Goal: Transaction & Acquisition: Book appointment/travel/reservation

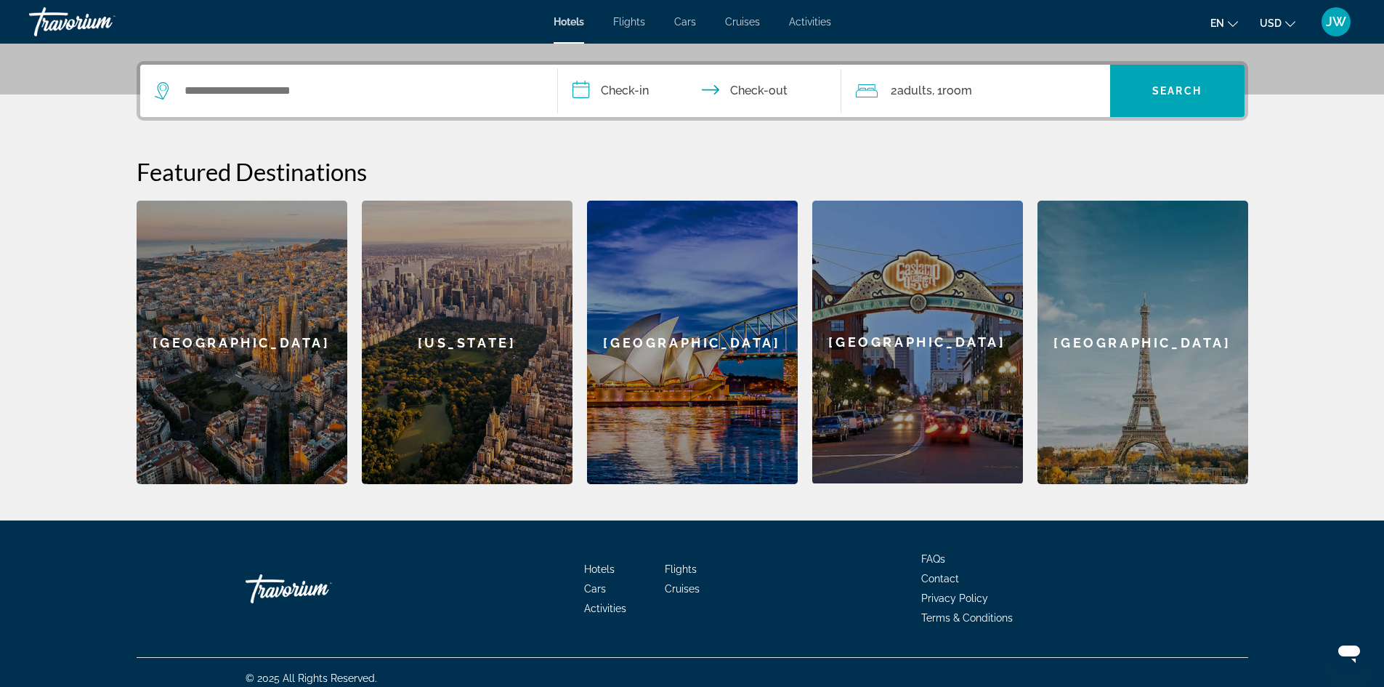
scroll to position [343, 0]
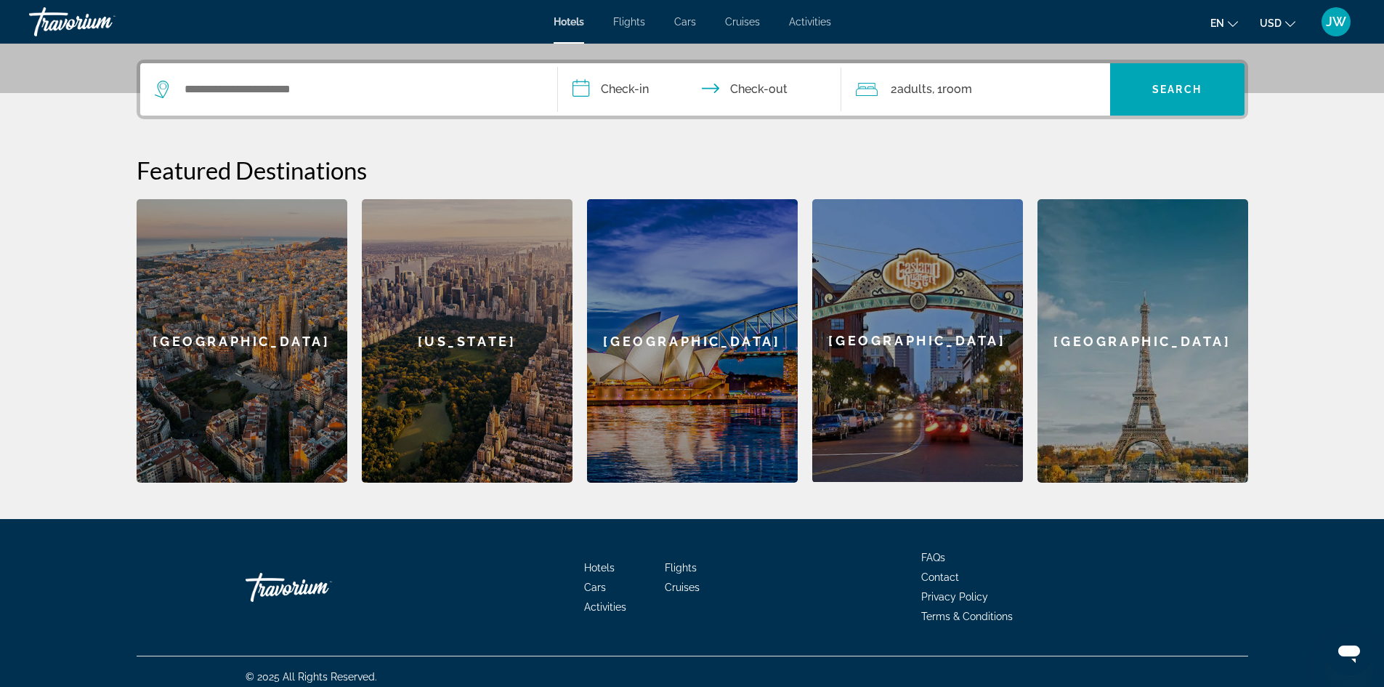
click at [1173, 416] on div "[GEOGRAPHIC_DATA]" at bounding box center [1142, 340] width 211 height 283
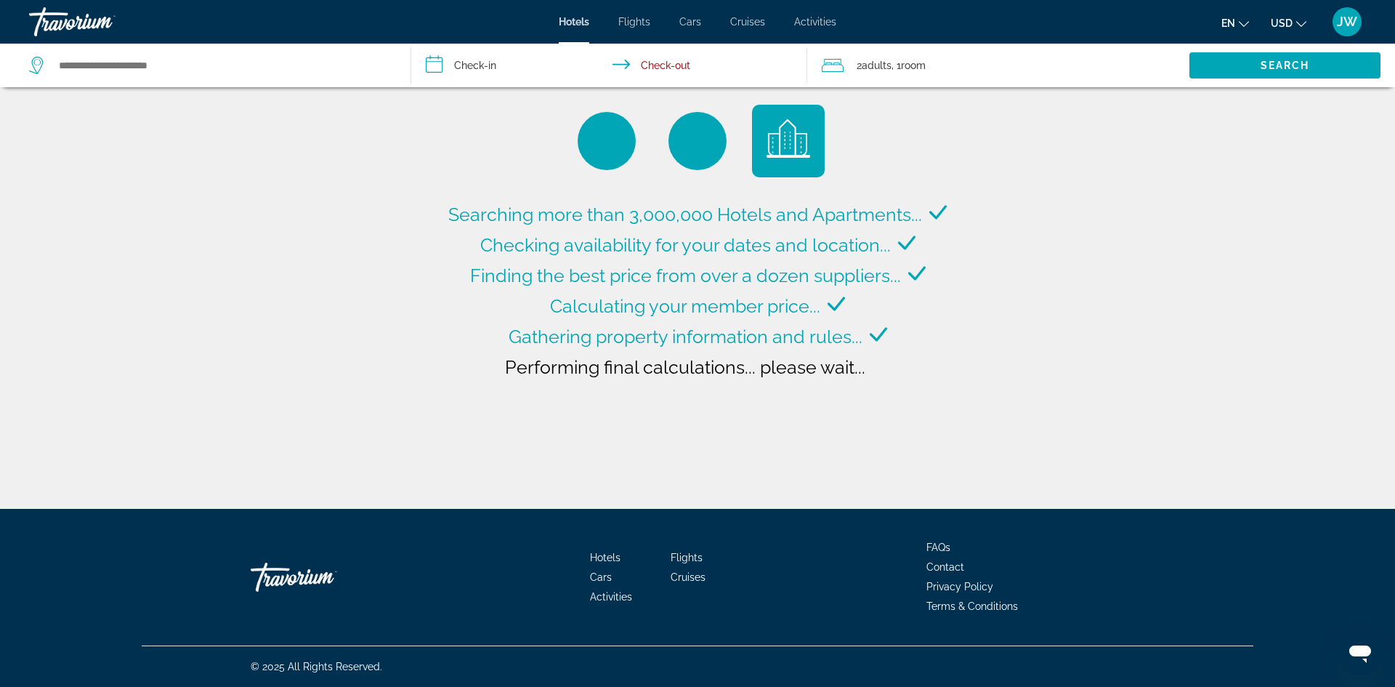
type input "**********"
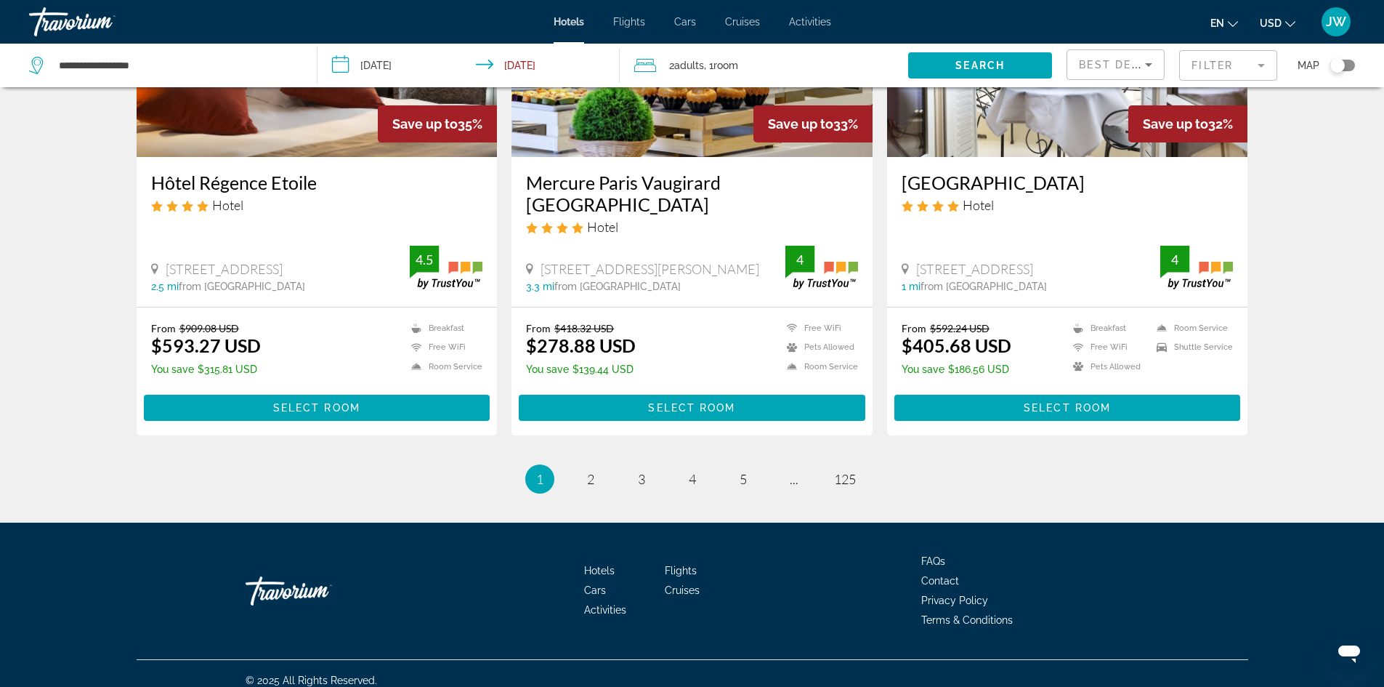
scroll to position [1796, 0]
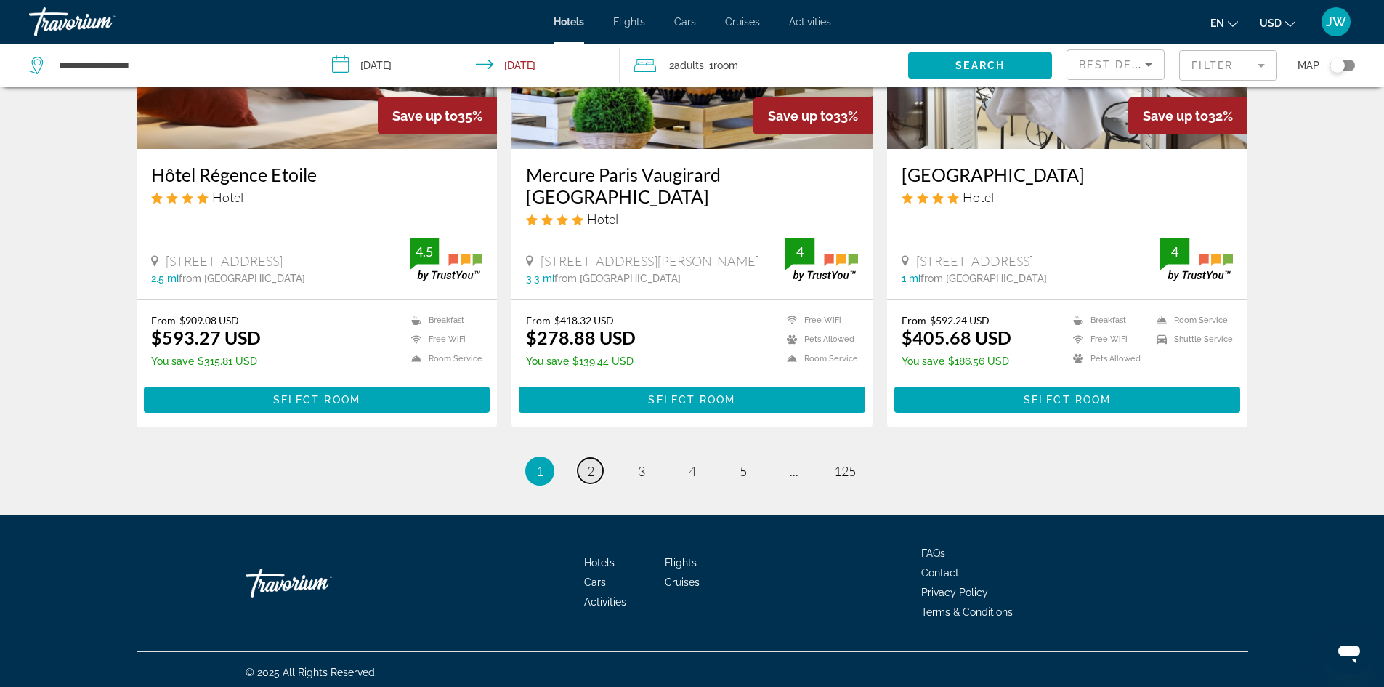
click at [602, 470] on link "page 2" at bounding box center [590, 470] width 25 height 25
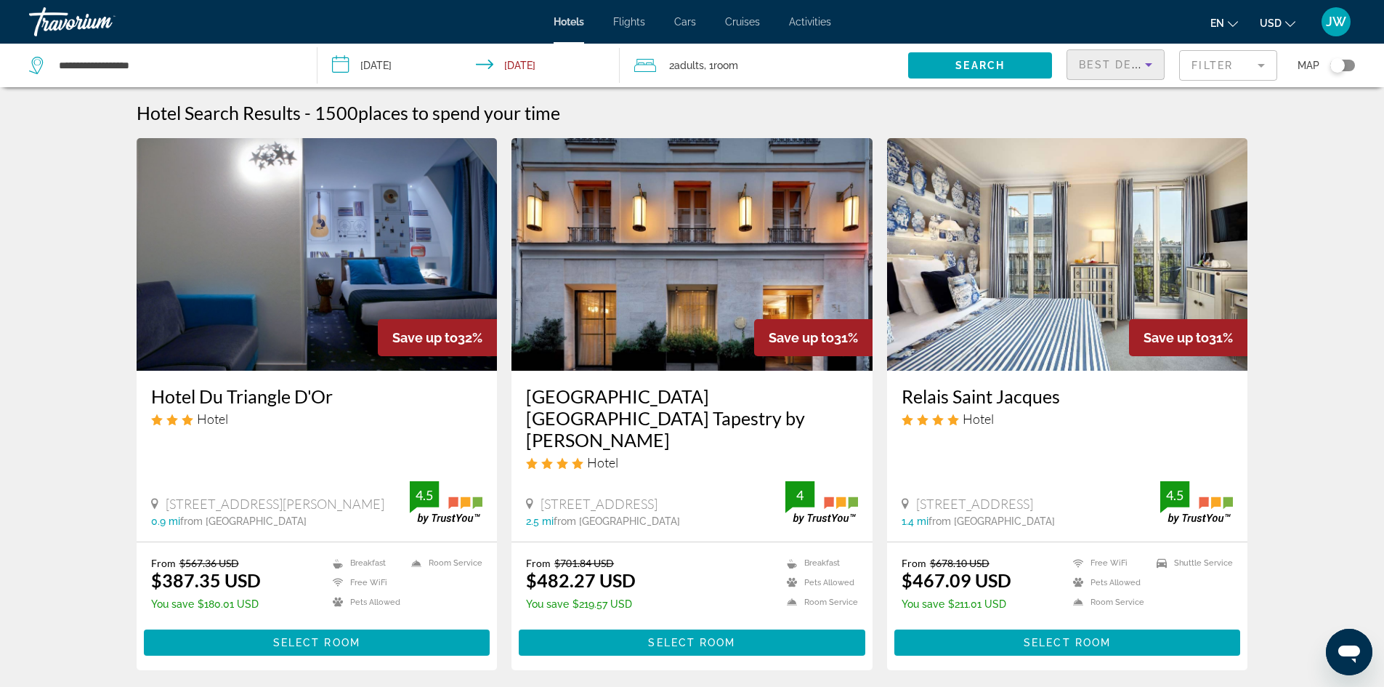
click at [1149, 68] on icon "Sort by" at bounding box center [1148, 64] width 17 height 17
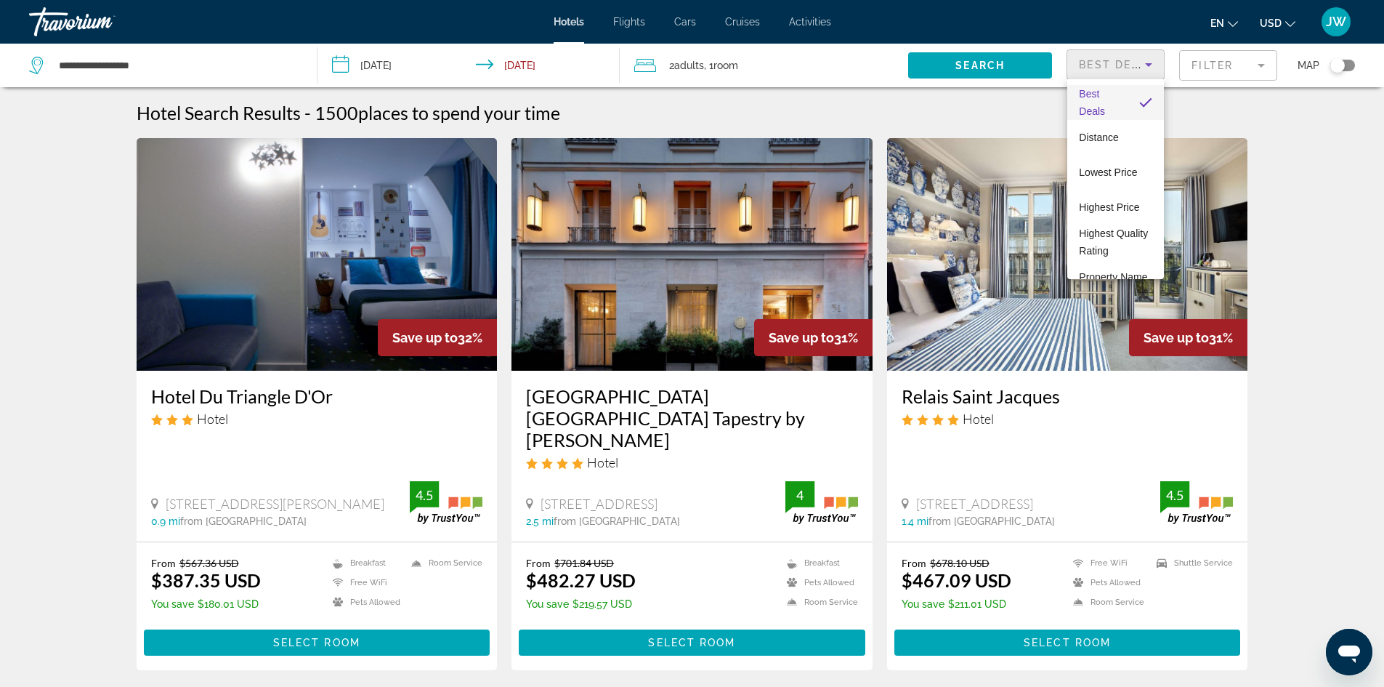
drag, startPoint x: 1228, startPoint y: 124, endPoint x: 1237, endPoint y: 101, distance: 24.4
click at [1237, 101] on div at bounding box center [692, 343] width 1384 height 687
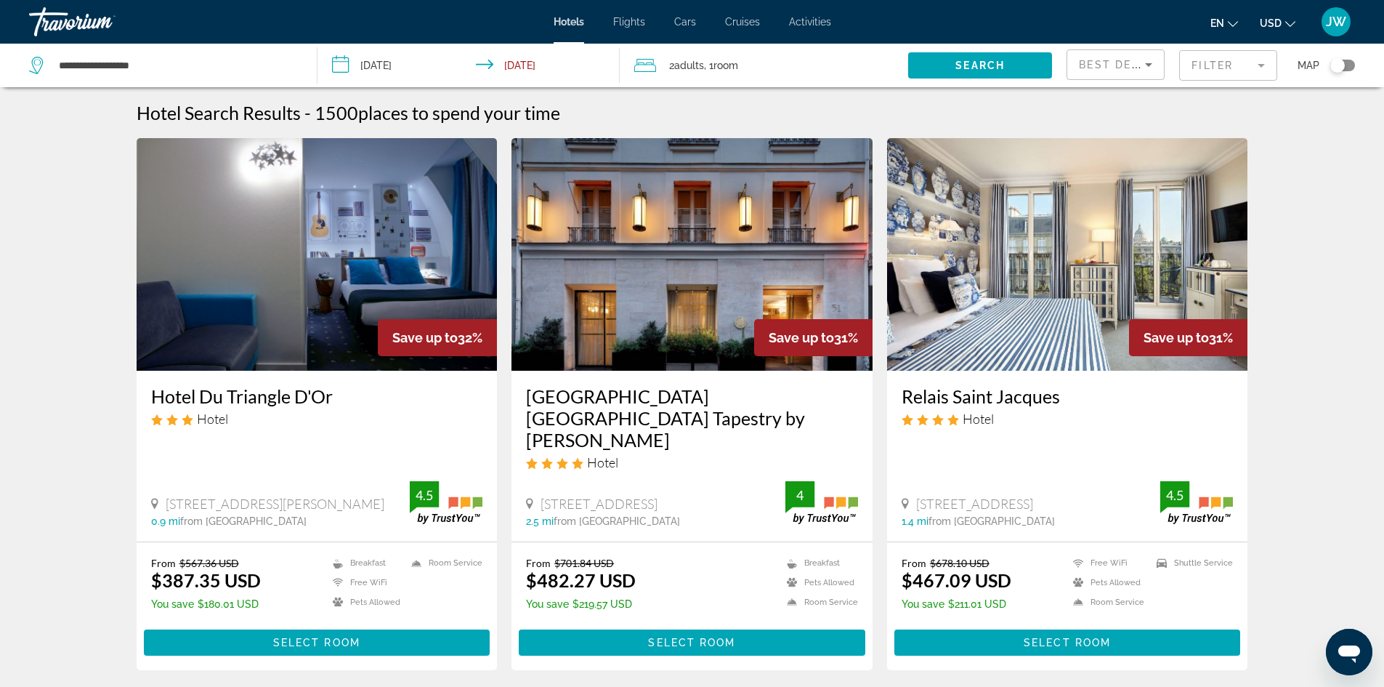
click at [1264, 62] on mat-form-field "Filter" at bounding box center [1228, 65] width 98 height 31
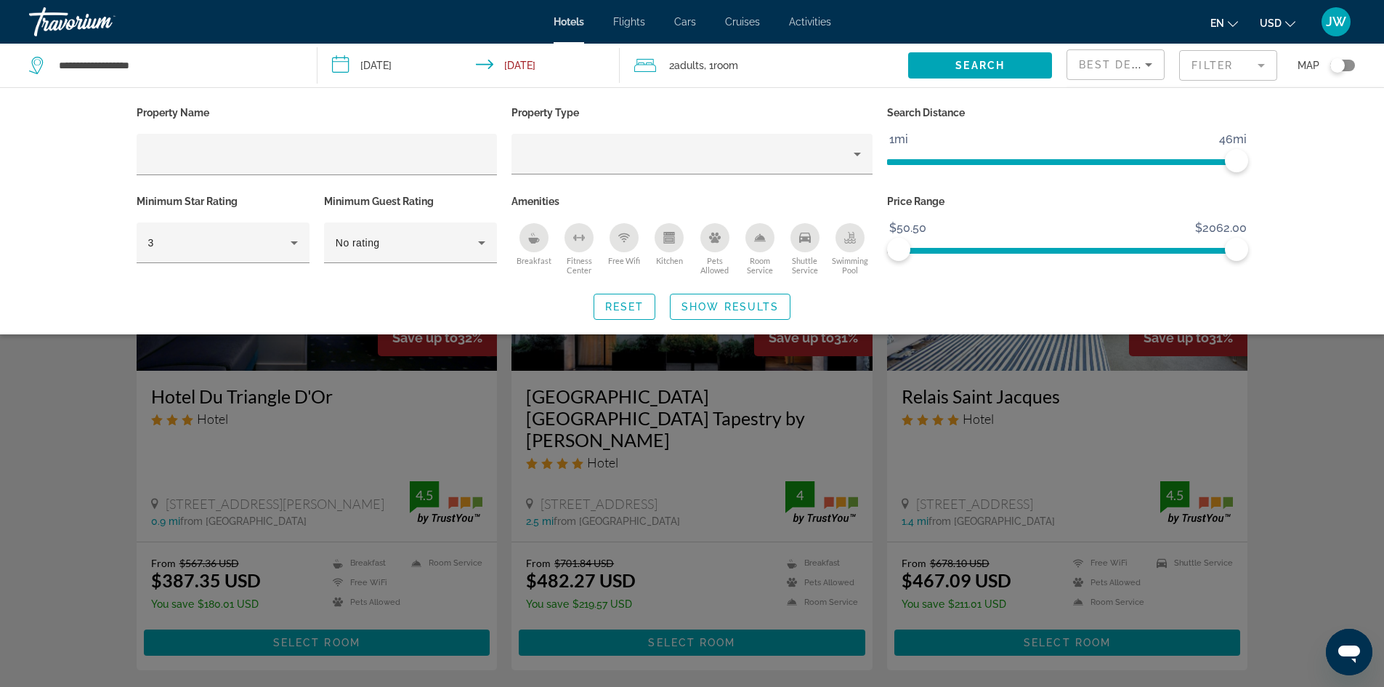
click at [341, 65] on input "**********" at bounding box center [471, 68] width 309 height 48
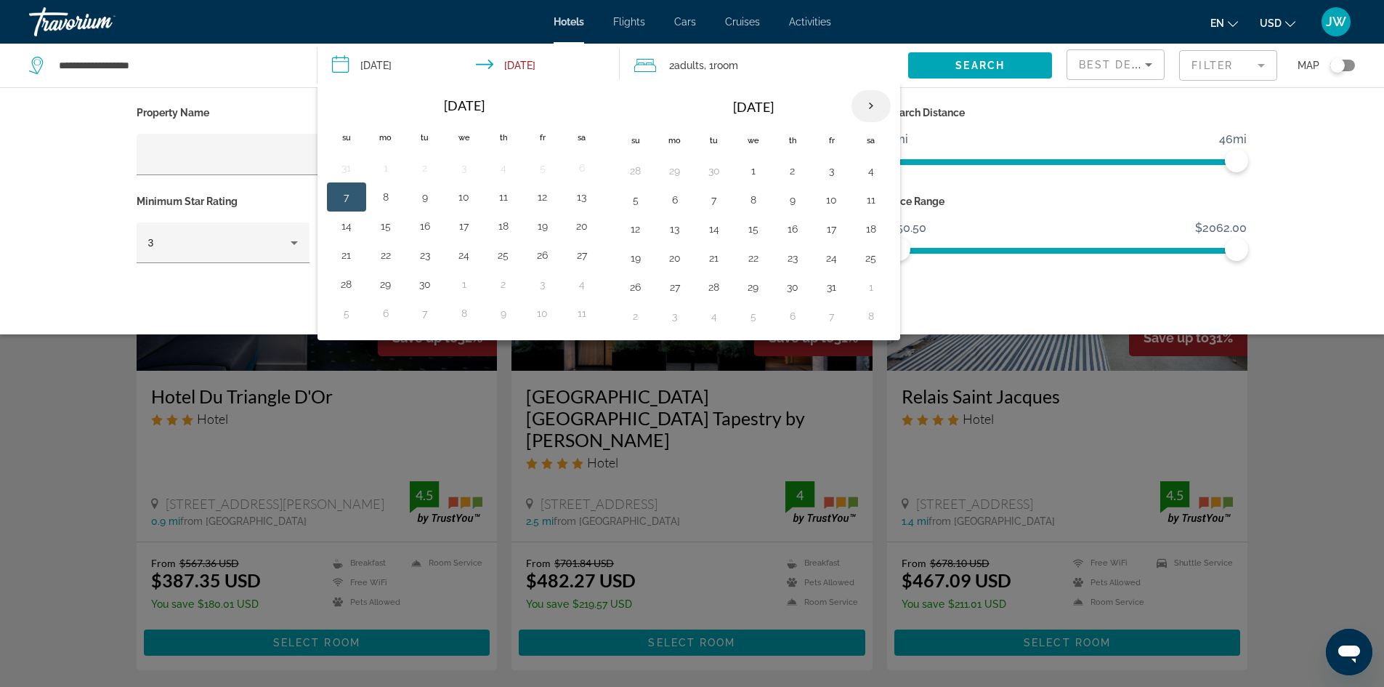
click at [870, 100] on th "Next month" at bounding box center [870, 106] width 39 height 32
click at [509, 286] on button "27" at bounding box center [503, 287] width 23 height 20
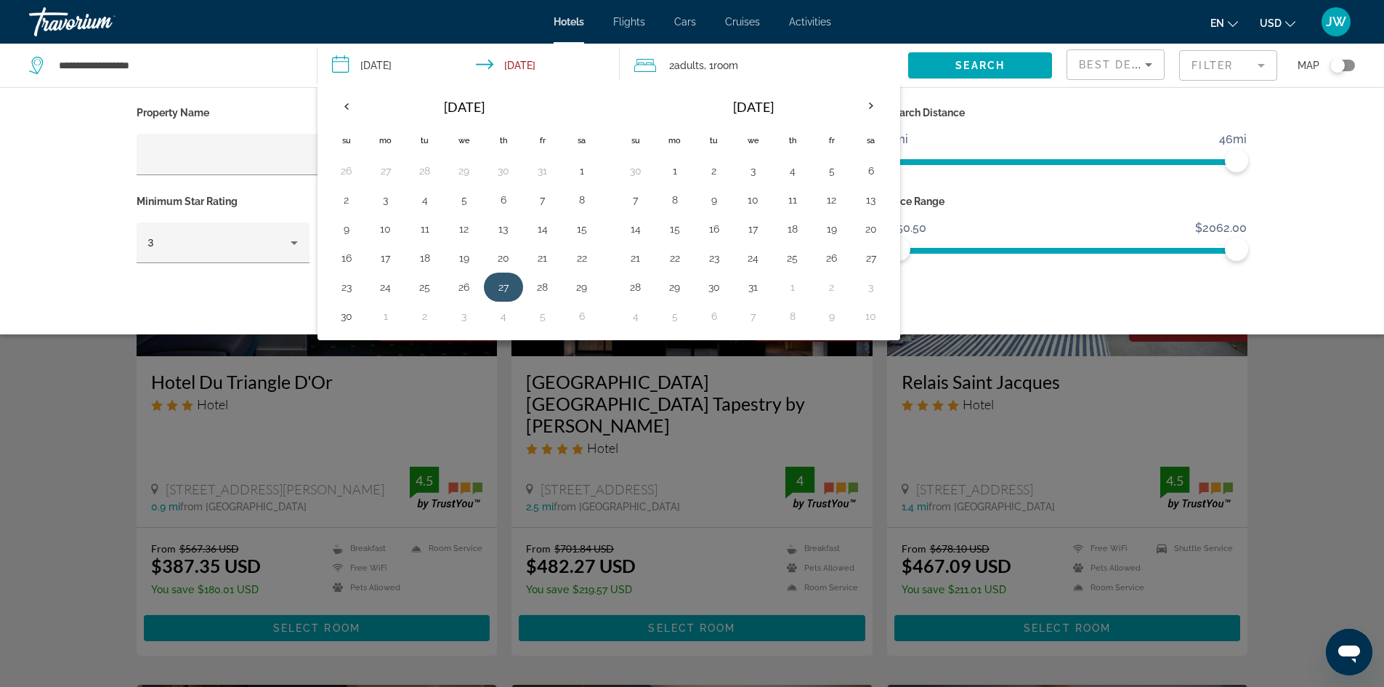
scroll to position [16, 0]
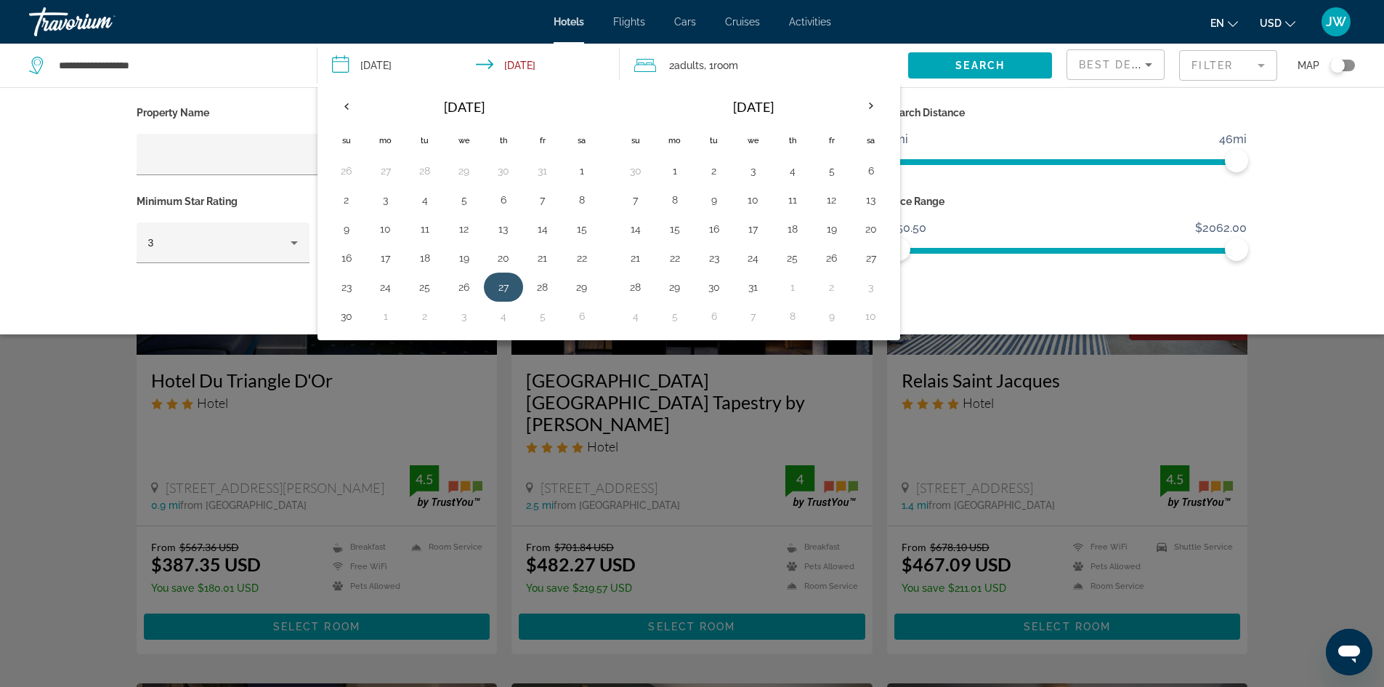
click at [512, 286] on button "27" at bounding box center [503, 287] width 23 height 20
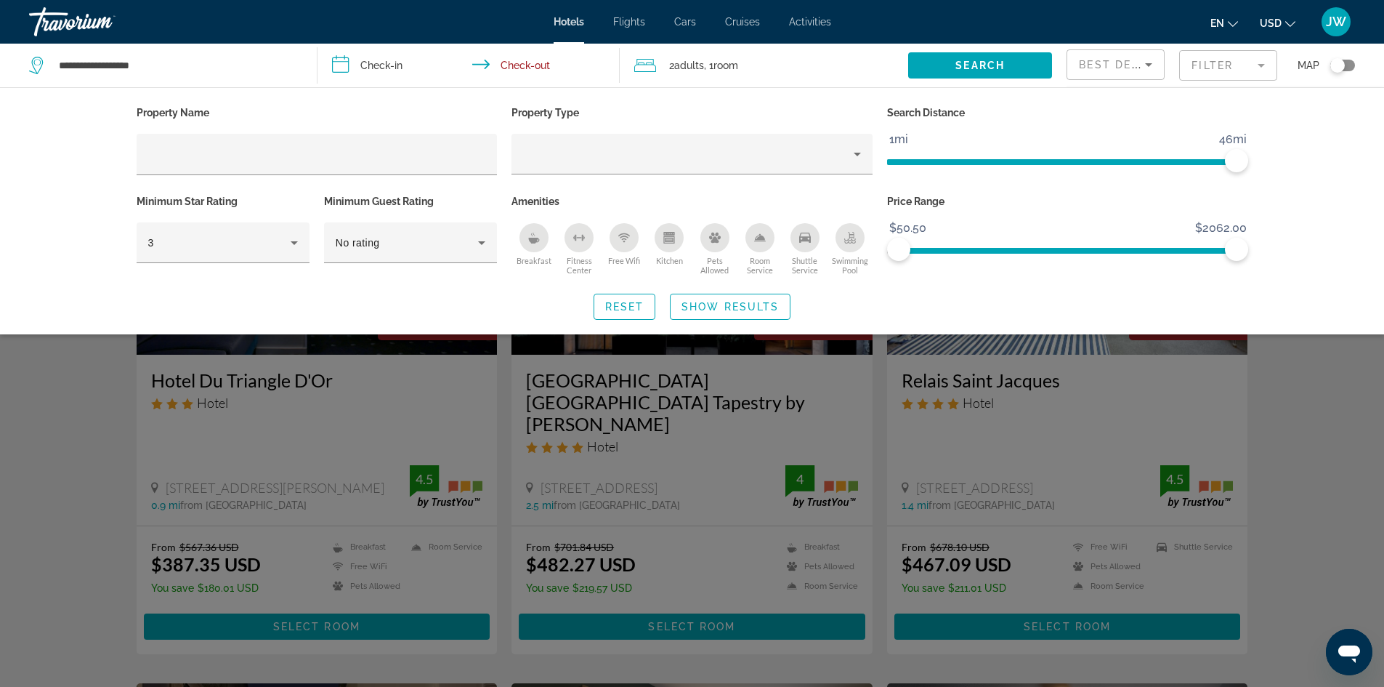
click at [512, 286] on div "Property Name Property Type Search Distance 1mi 46mi 46mi Minimum Star Rating 3…" at bounding box center [693, 210] width 1170 height 217
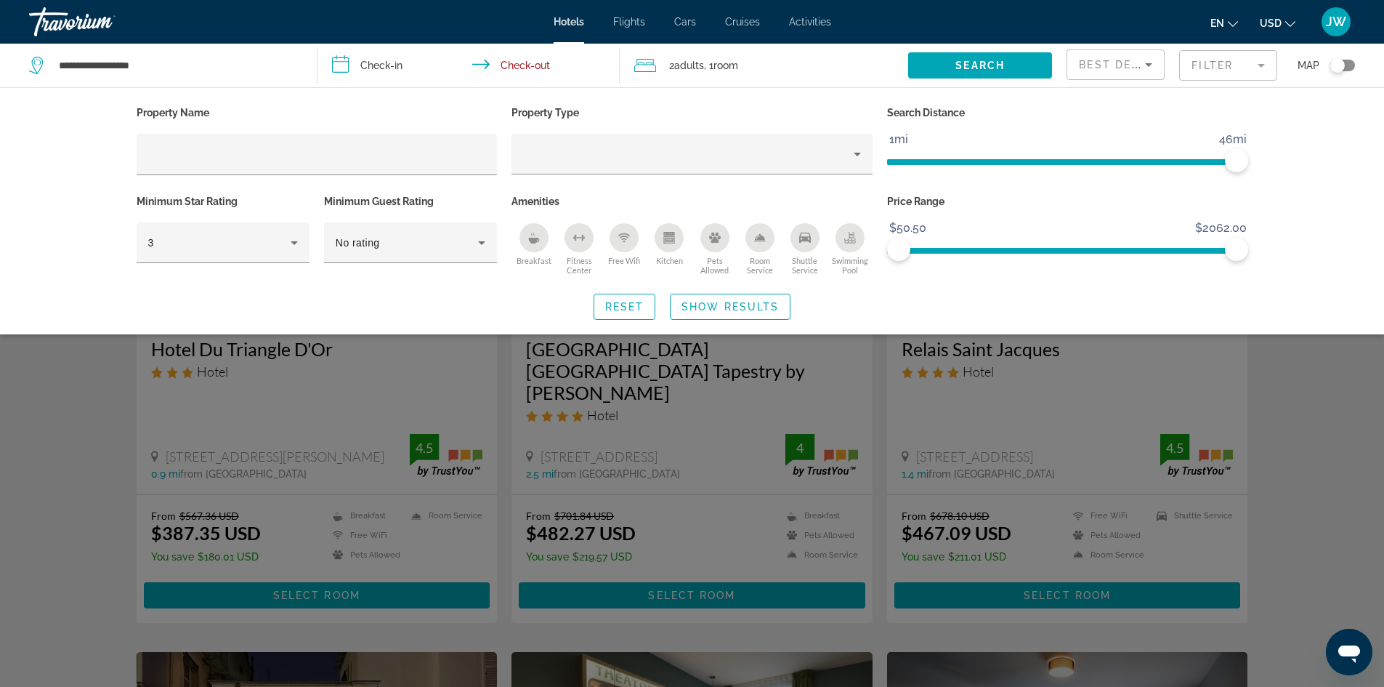
scroll to position [49, 0]
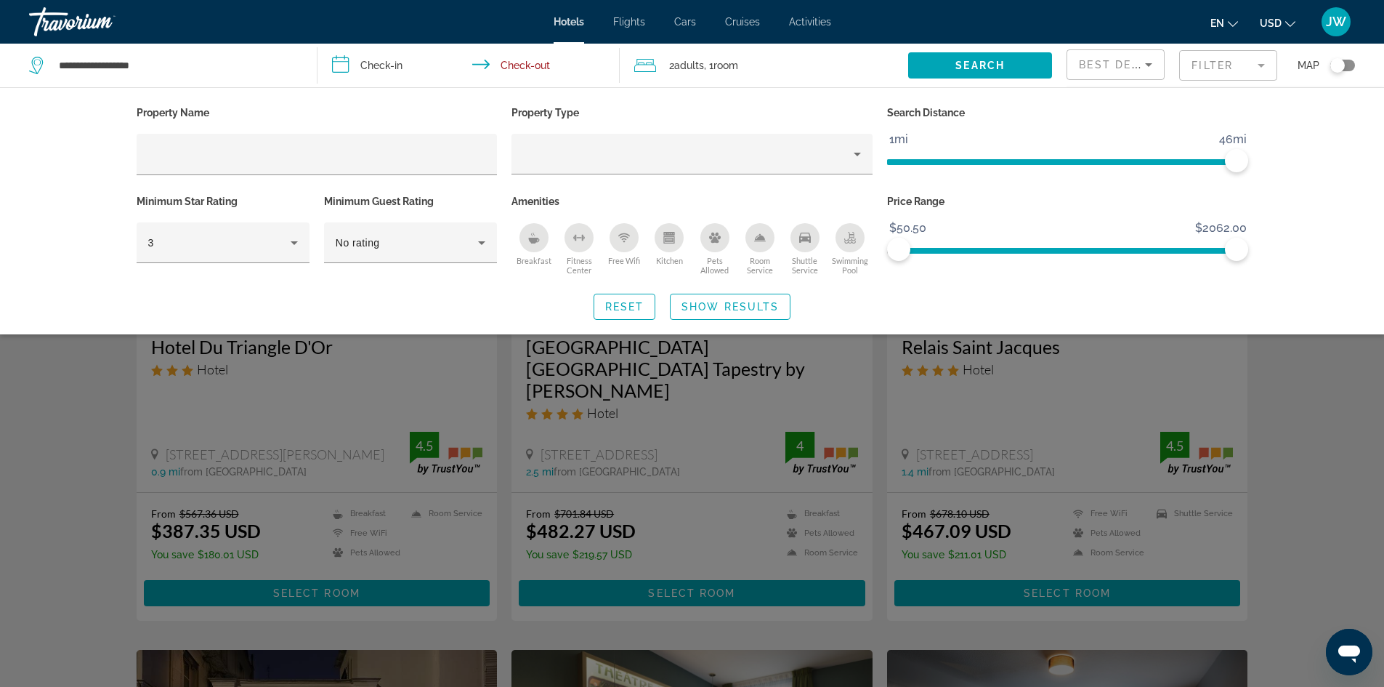
click at [565, 70] on input "**********" at bounding box center [471, 68] width 309 height 48
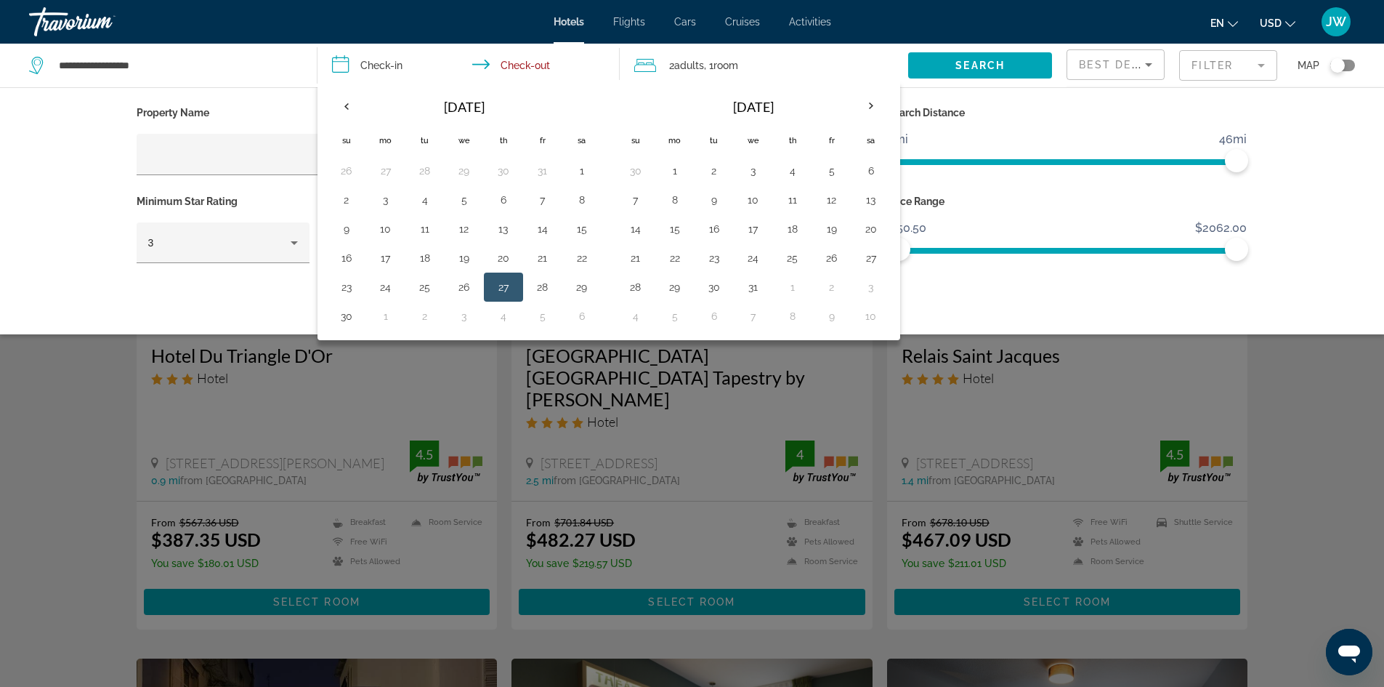
scroll to position [31, 0]
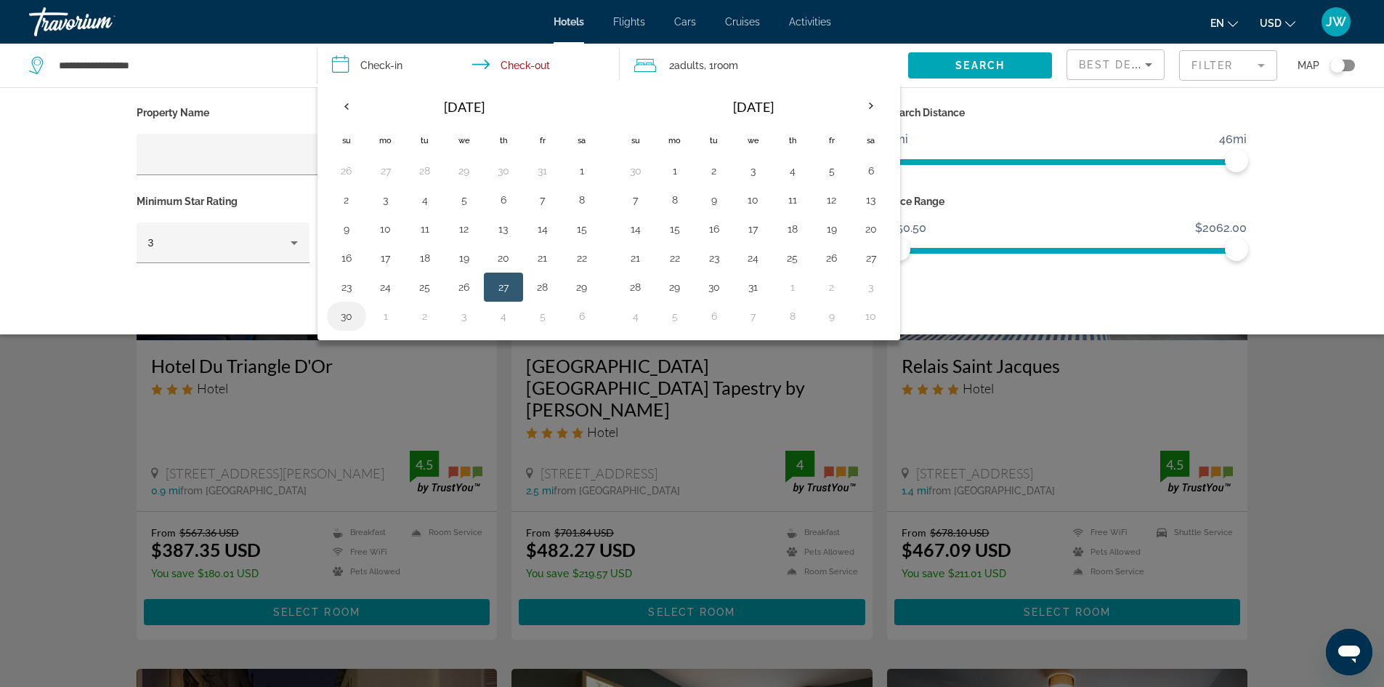
click at [349, 317] on button "30" at bounding box center [346, 316] width 23 height 20
click at [509, 287] on button "27" at bounding box center [503, 287] width 23 height 20
type input "**********"
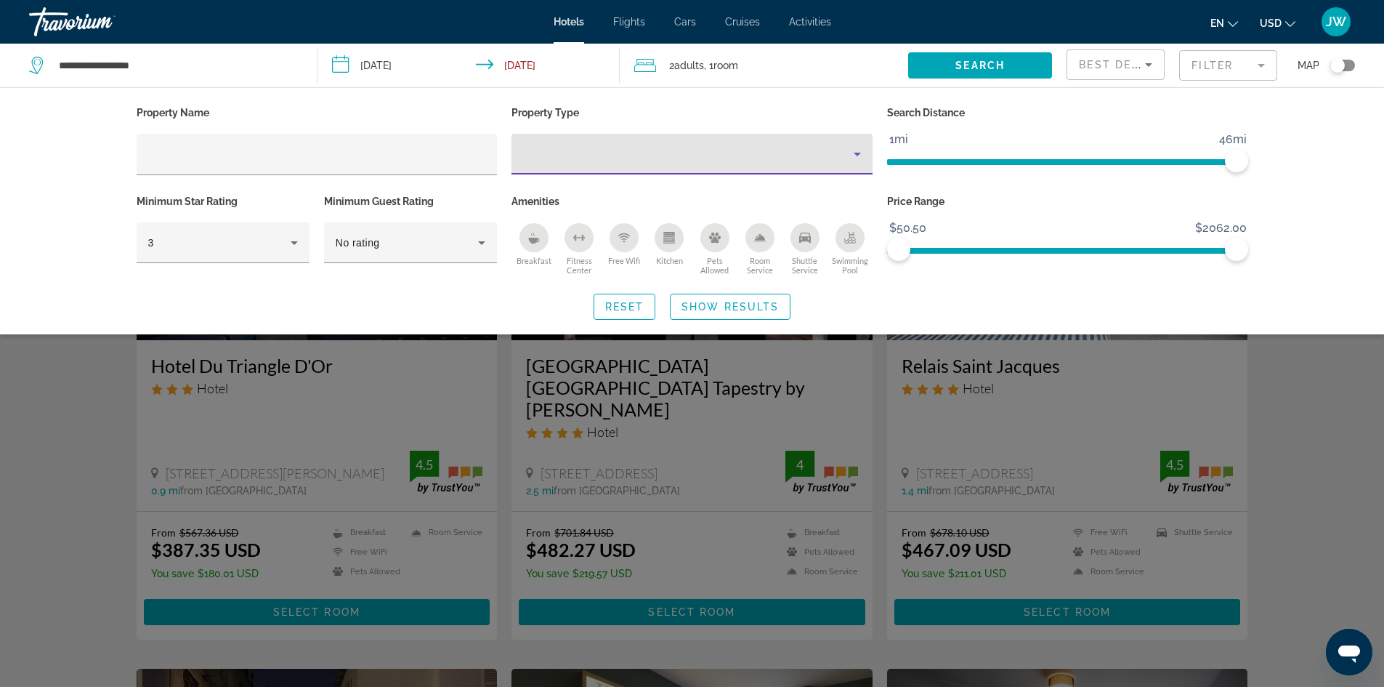
click at [862, 157] on icon "Property type" at bounding box center [857, 153] width 17 height 17
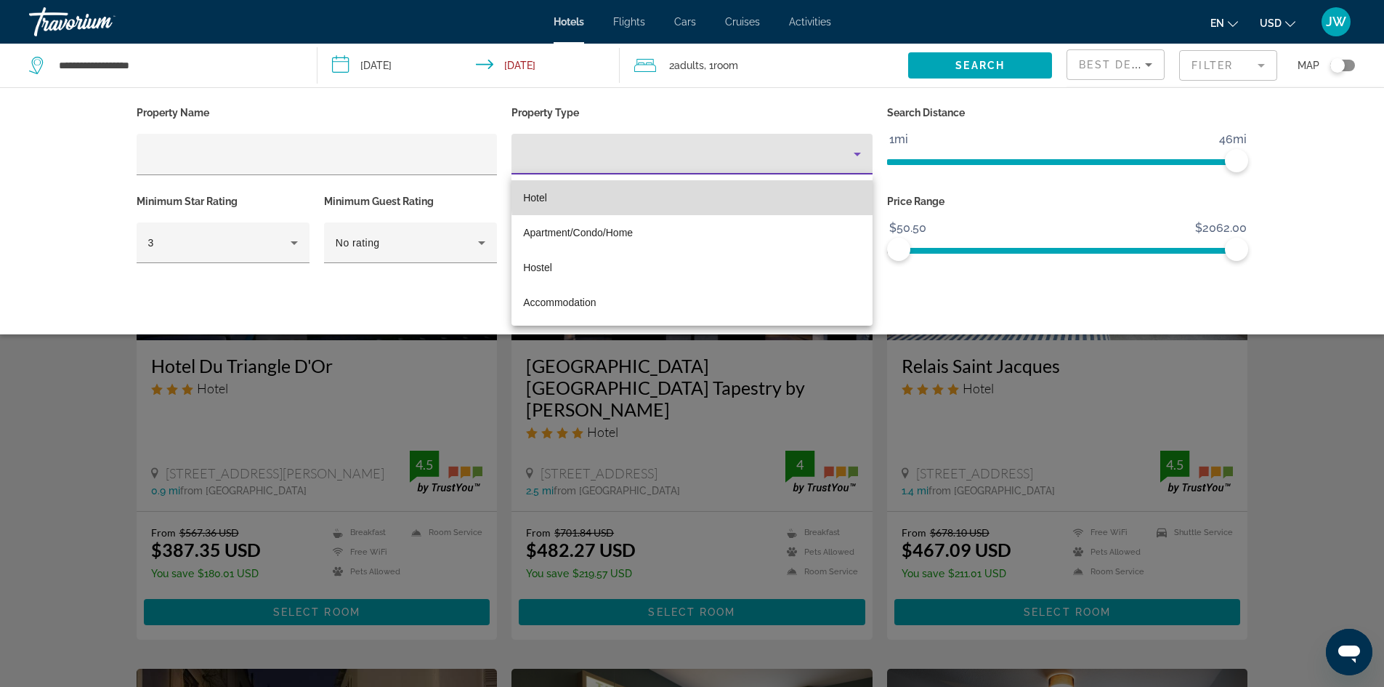
click at [862, 186] on mat-option "Hotel" at bounding box center [691, 197] width 361 height 35
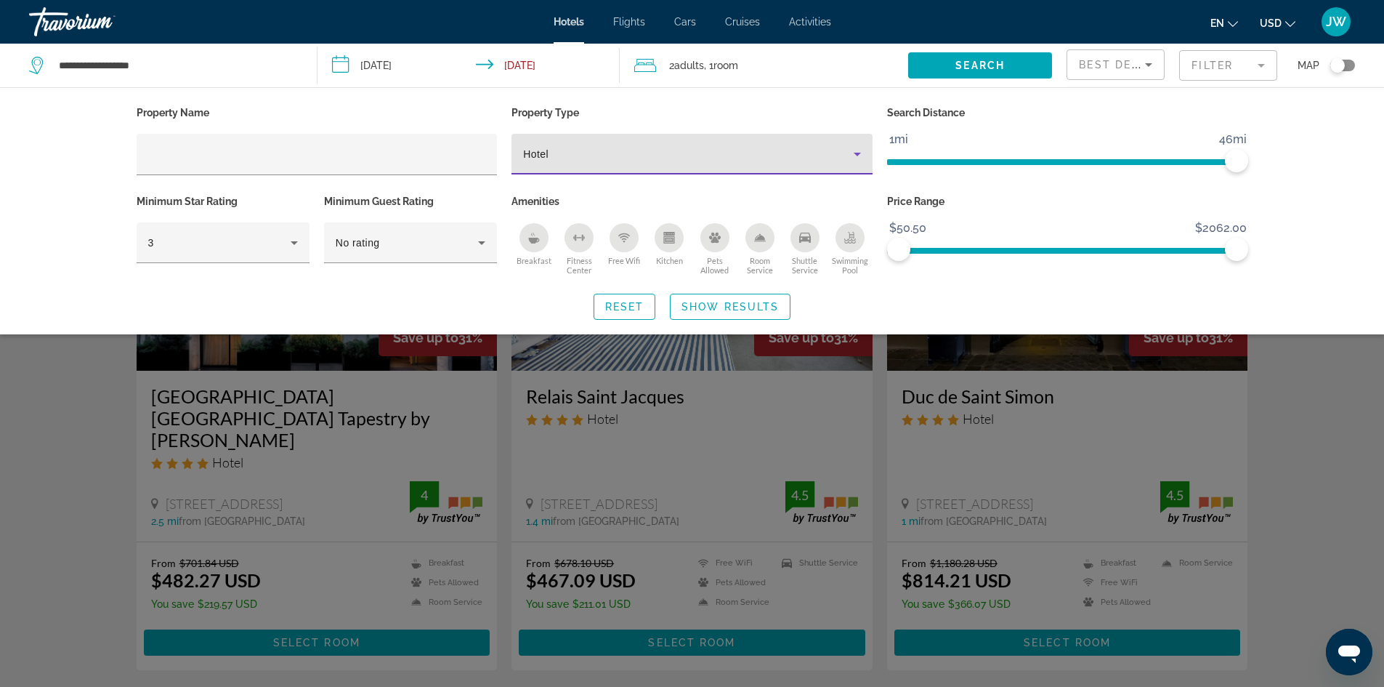
click at [859, 148] on icon "Property type" at bounding box center [857, 153] width 17 height 17
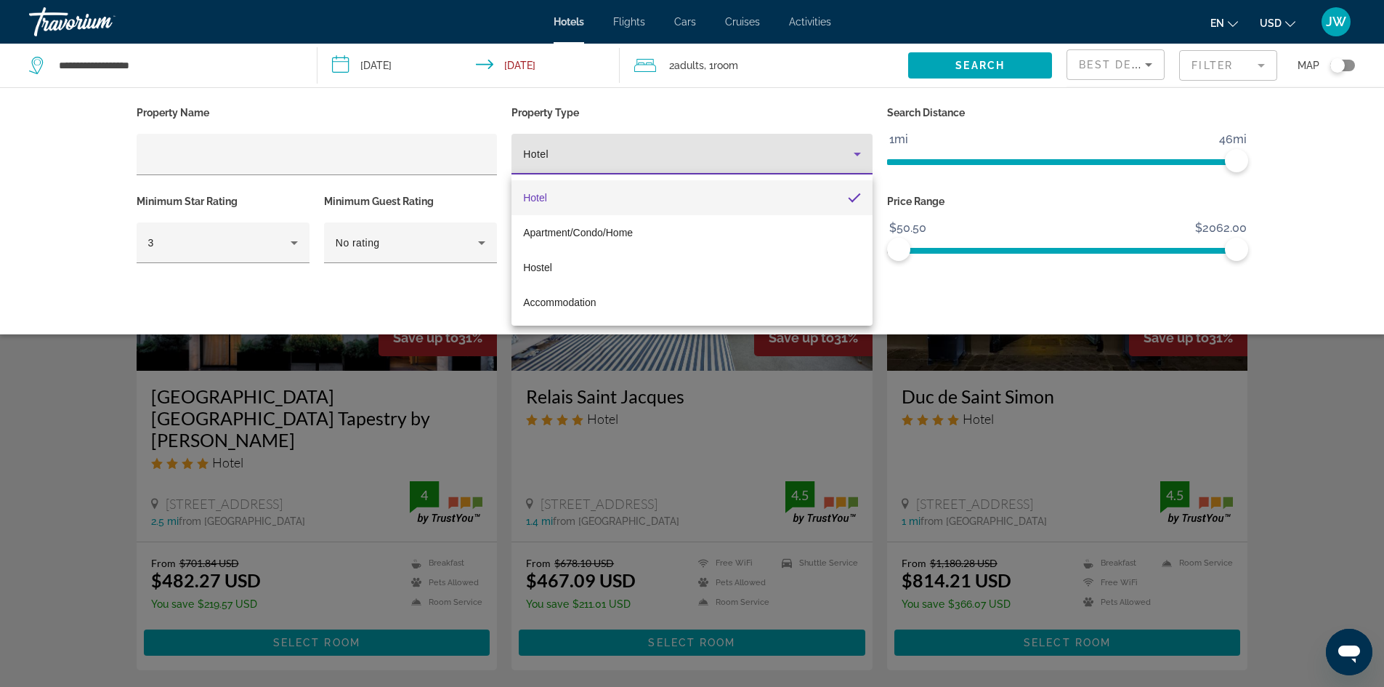
click at [855, 197] on mat-pseudo-checkbox "Property type" at bounding box center [854, 197] width 13 height 13
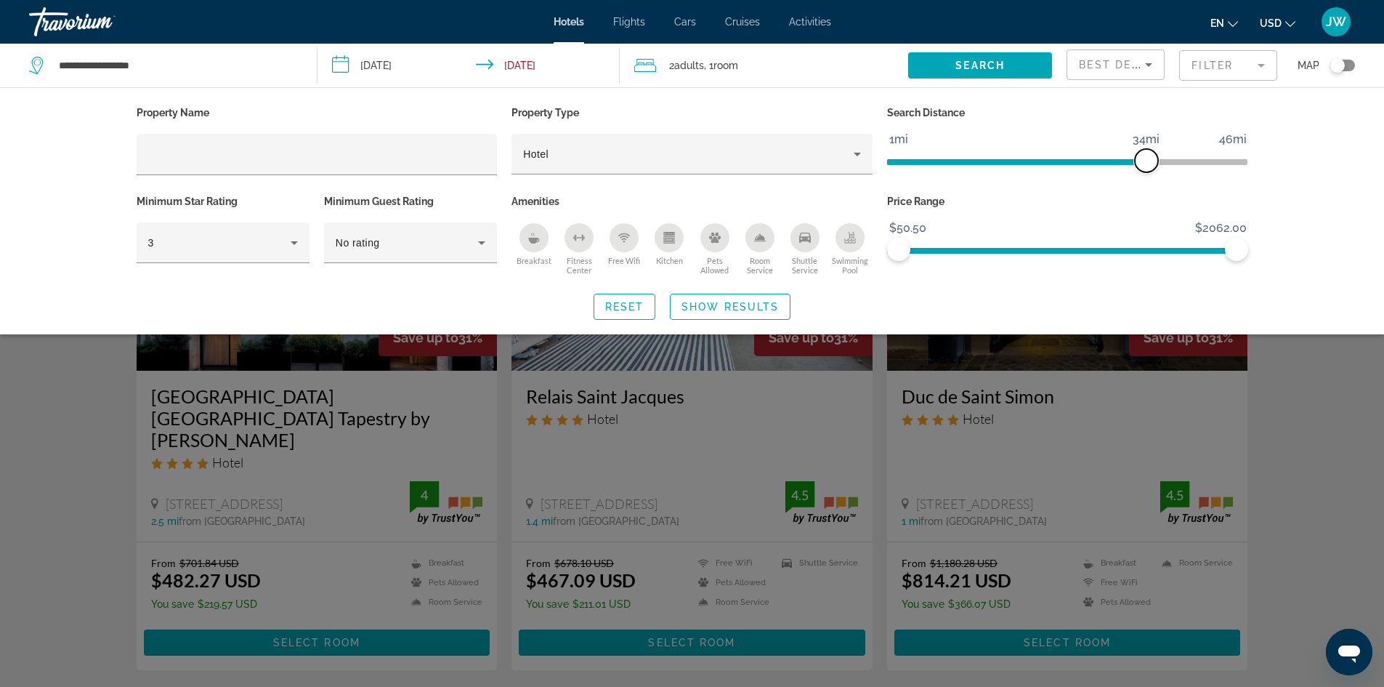
drag, startPoint x: 1236, startPoint y: 162, endPoint x: 1149, endPoint y: 197, distance: 94.6
click at [1149, 197] on div "Property Name Property Type Hotel Search Distance 1mi 46mi 34mi Minimum Star Ra…" at bounding box center [692, 190] width 1126 height 177
drag, startPoint x: 1238, startPoint y: 249, endPoint x: 973, endPoint y: 268, distance: 265.8
click at [973, 268] on div "Price Range $50.50 $2062.00 $50.50 $493.00" at bounding box center [1068, 235] width 376 height 88
click at [1380, 130] on div "Property Name Property Type Hotel Search Distance 1mi 46mi 34mi Minimum Star Ra…" at bounding box center [692, 210] width 1384 height 247
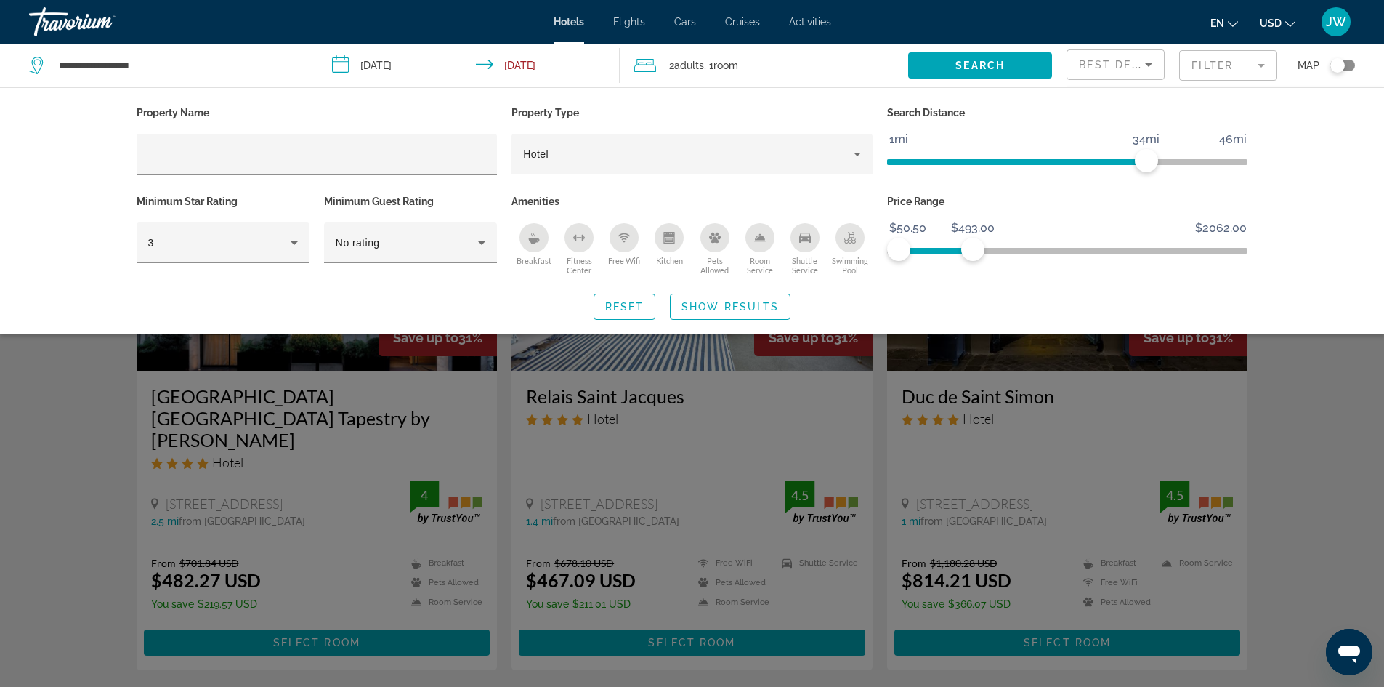
click at [1261, 67] on mat-form-field "Filter" at bounding box center [1228, 65] width 98 height 31
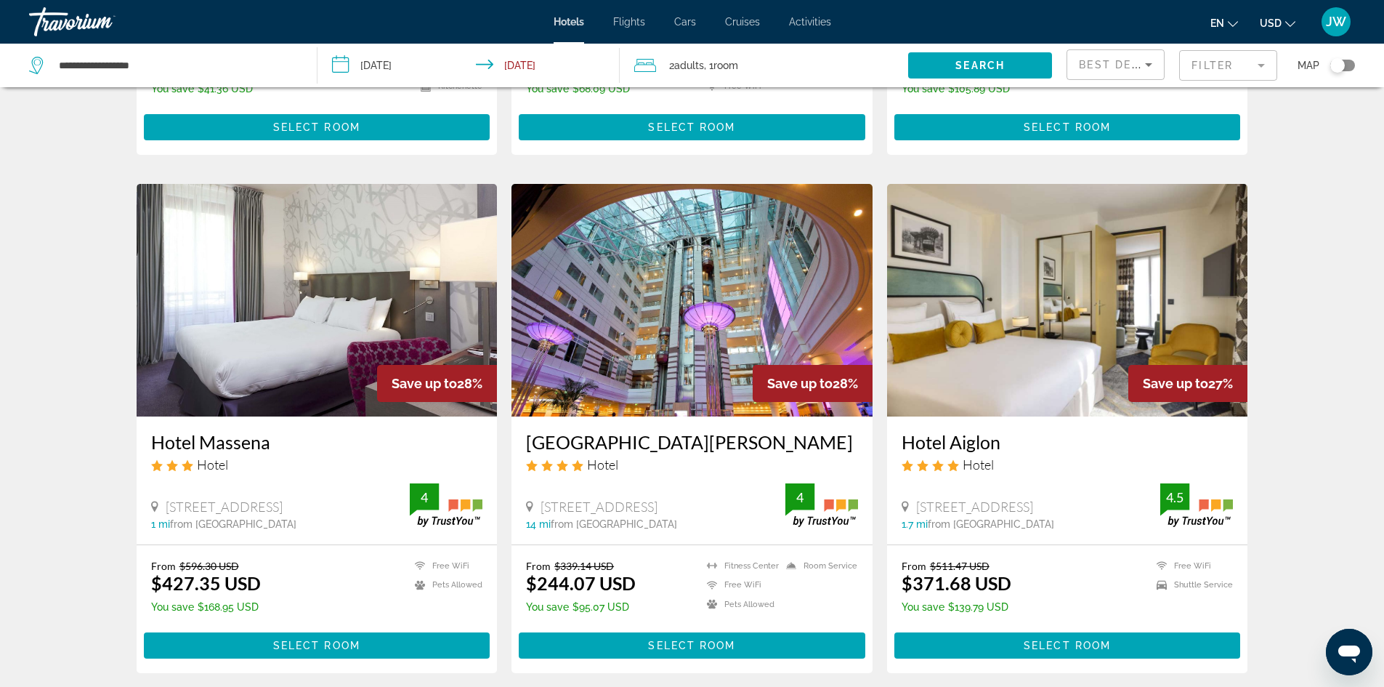
scroll to position [1596, 0]
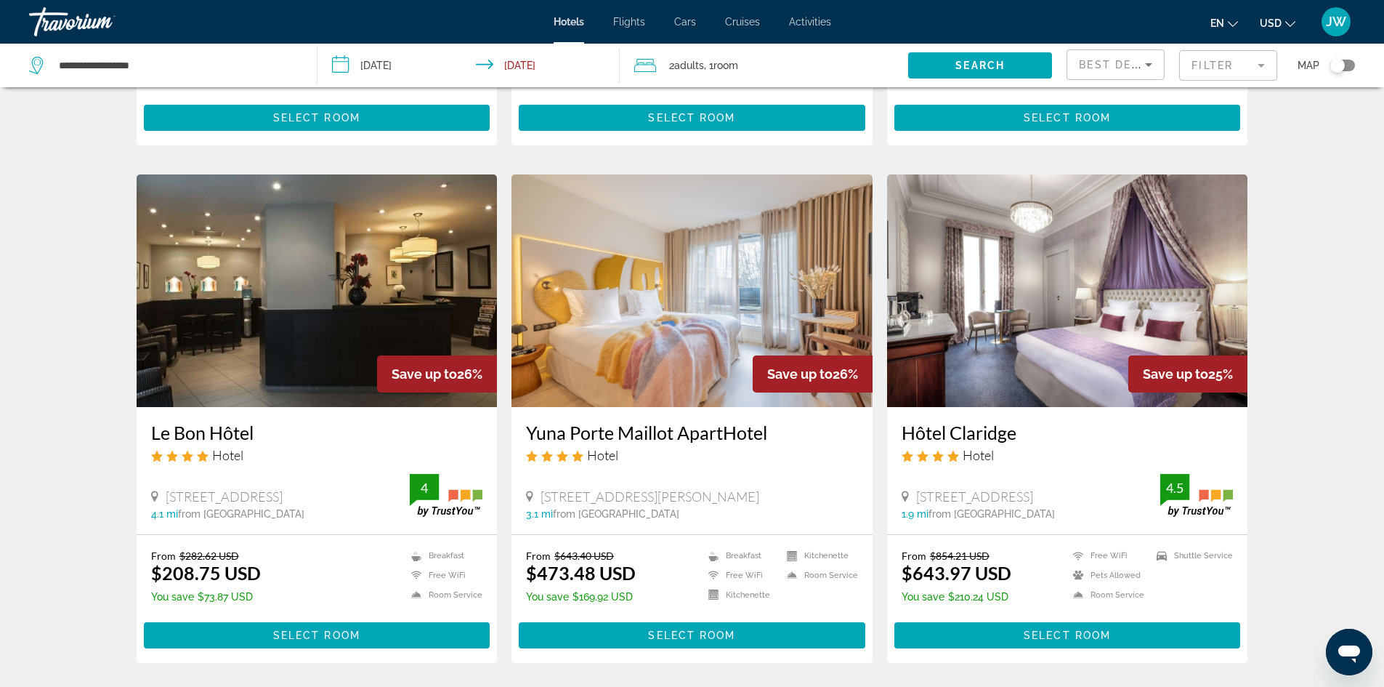
scroll to position [545, 0]
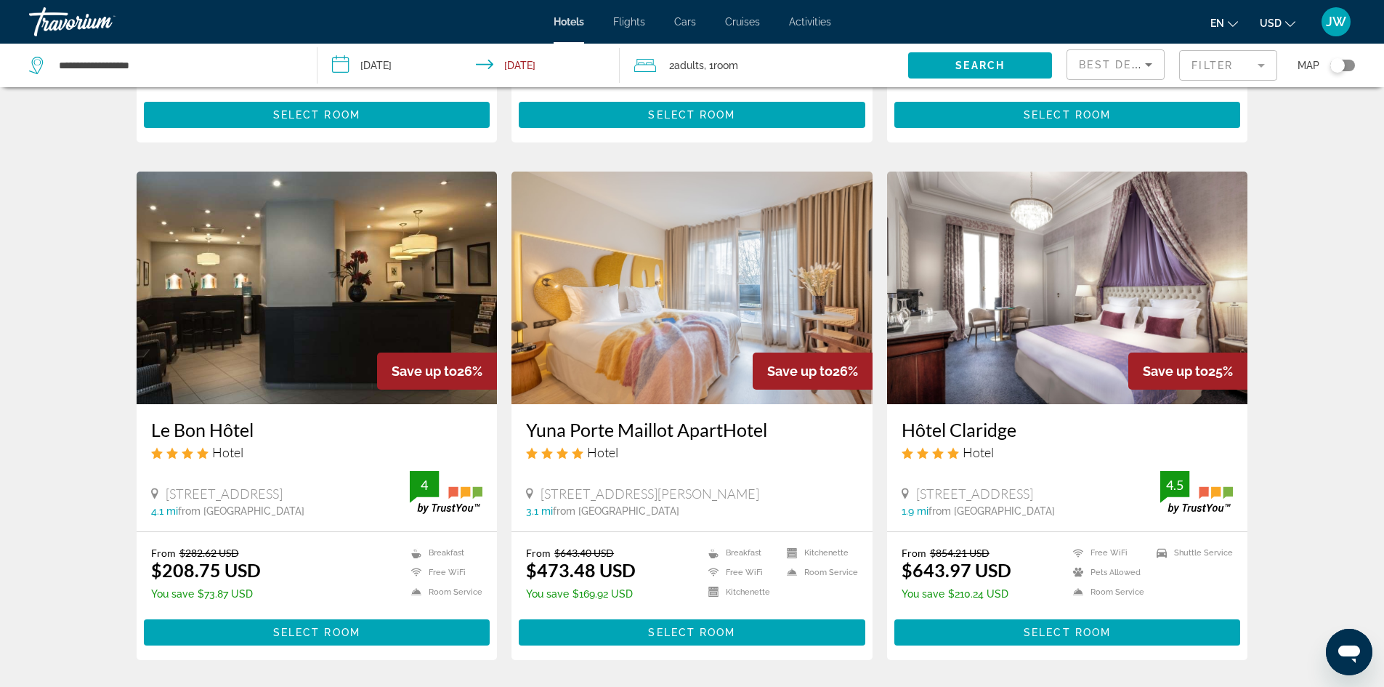
click at [716, 334] on img "Main content" at bounding box center [691, 287] width 361 height 232
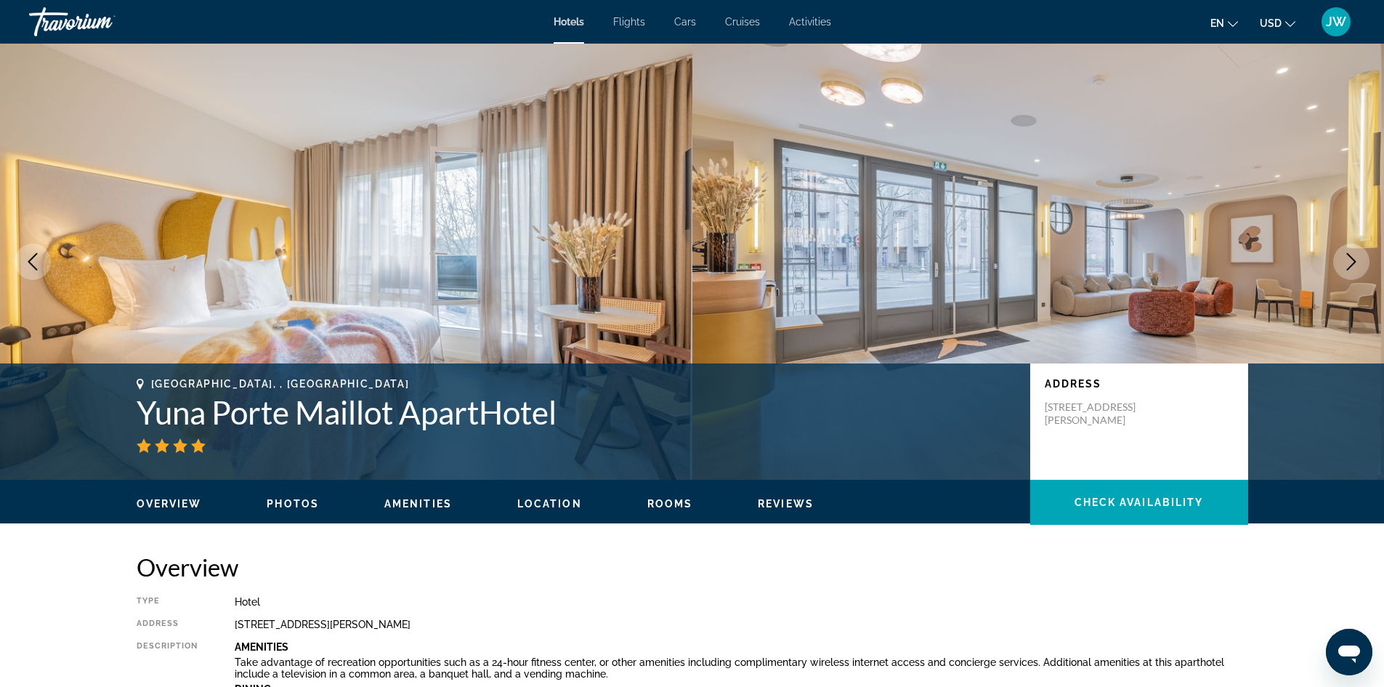
click at [304, 498] on span "Photos" at bounding box center [293, 504] width 52 height 12
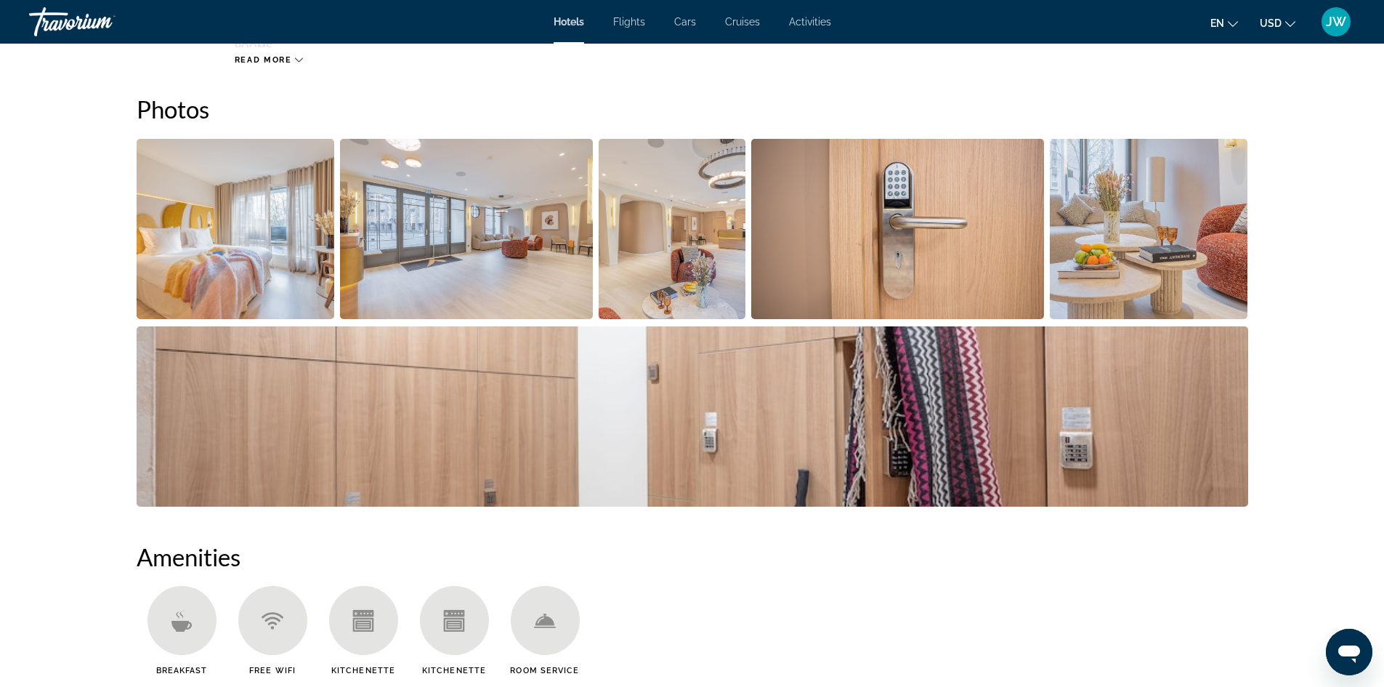
scroll to position [710, 0]
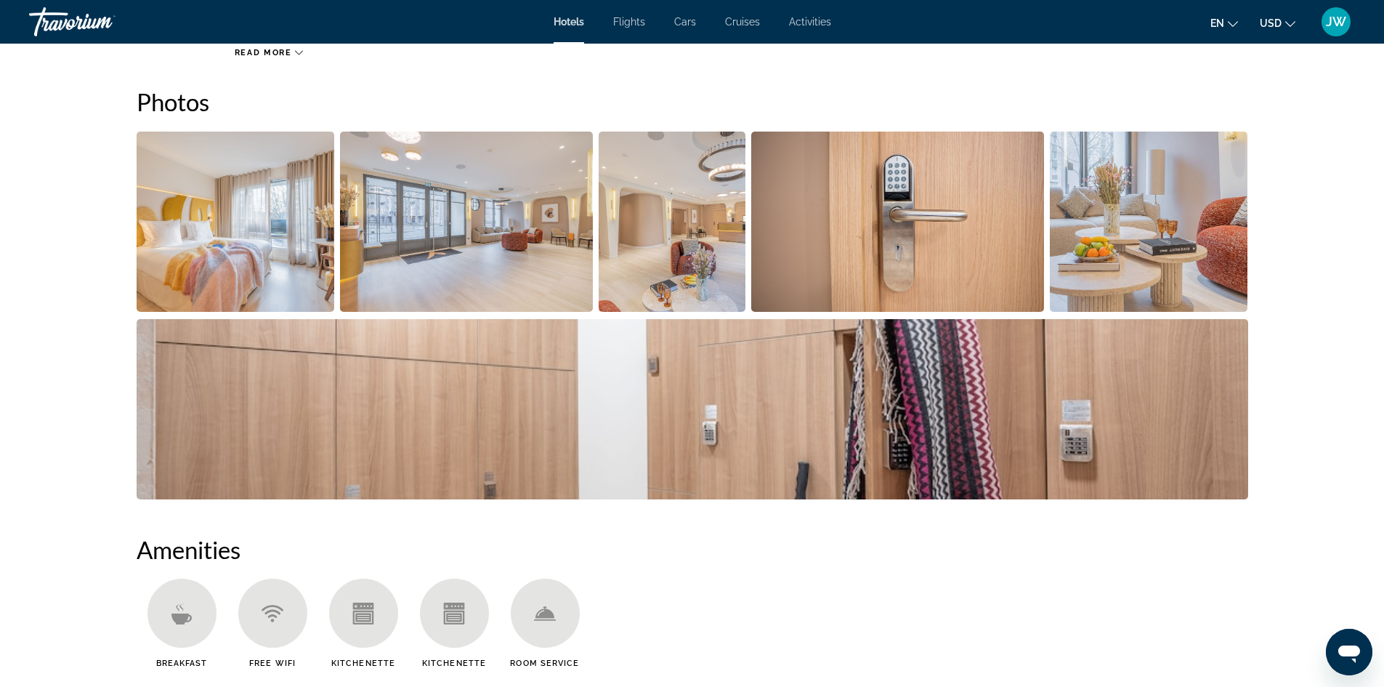
click at [645, 497] on img "Open full-screen image slider" at bounding box center [693, 409] width 1112 height 180
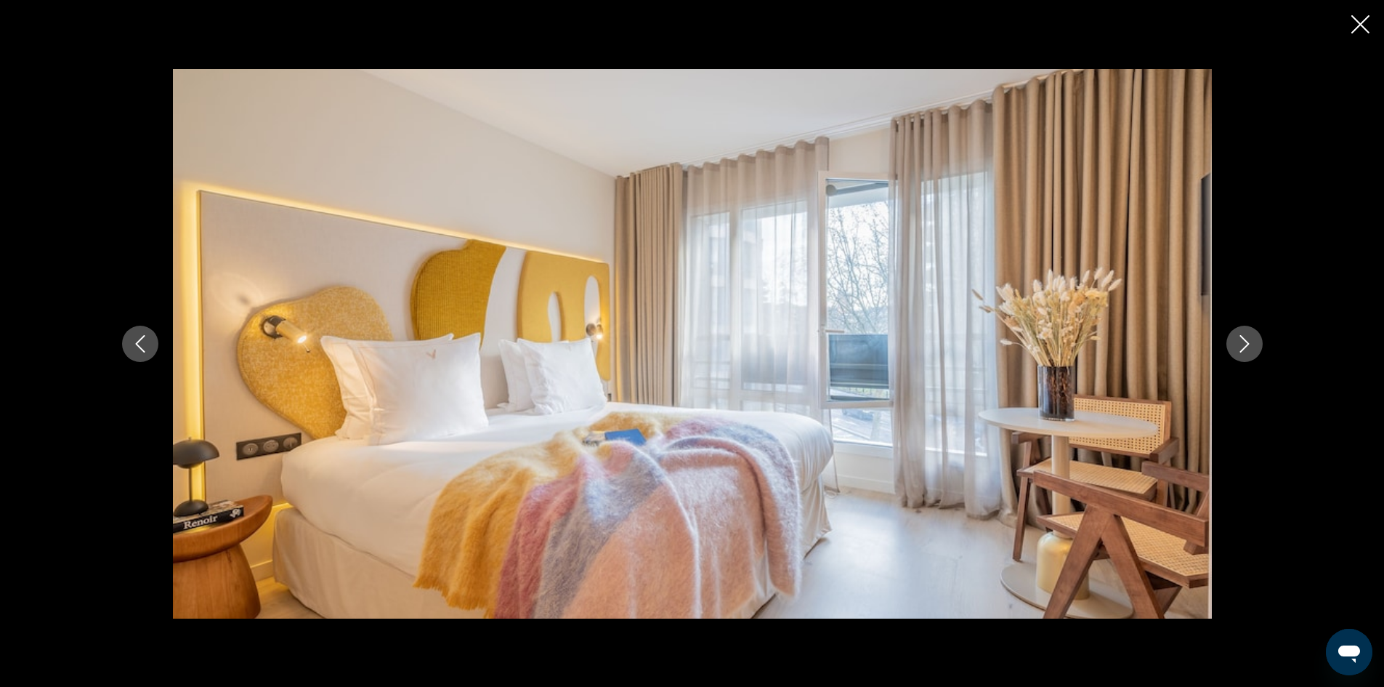
click at [645, 497] on img "Main content" at bounding box center [692, 343] width 1039 height 549
